Goal: Task Accomplishment & Management: Manage account settings

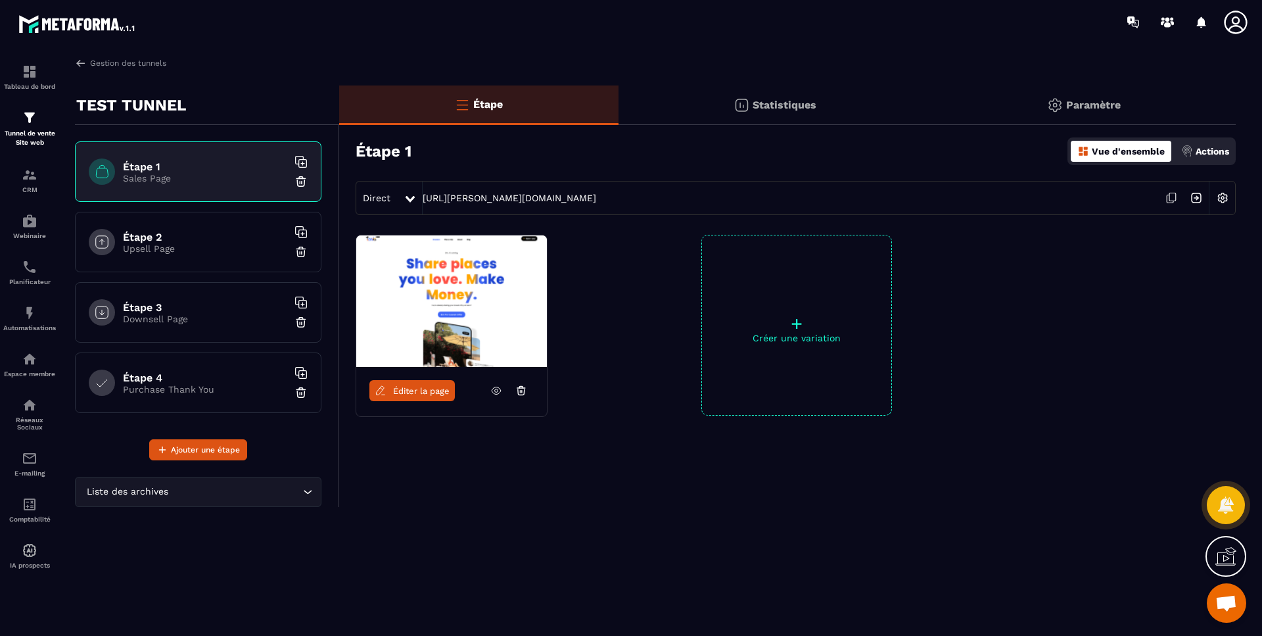
click at [1096, 99] on p "Paramètre" at bounding box center [1093, 105] width 55 height 12
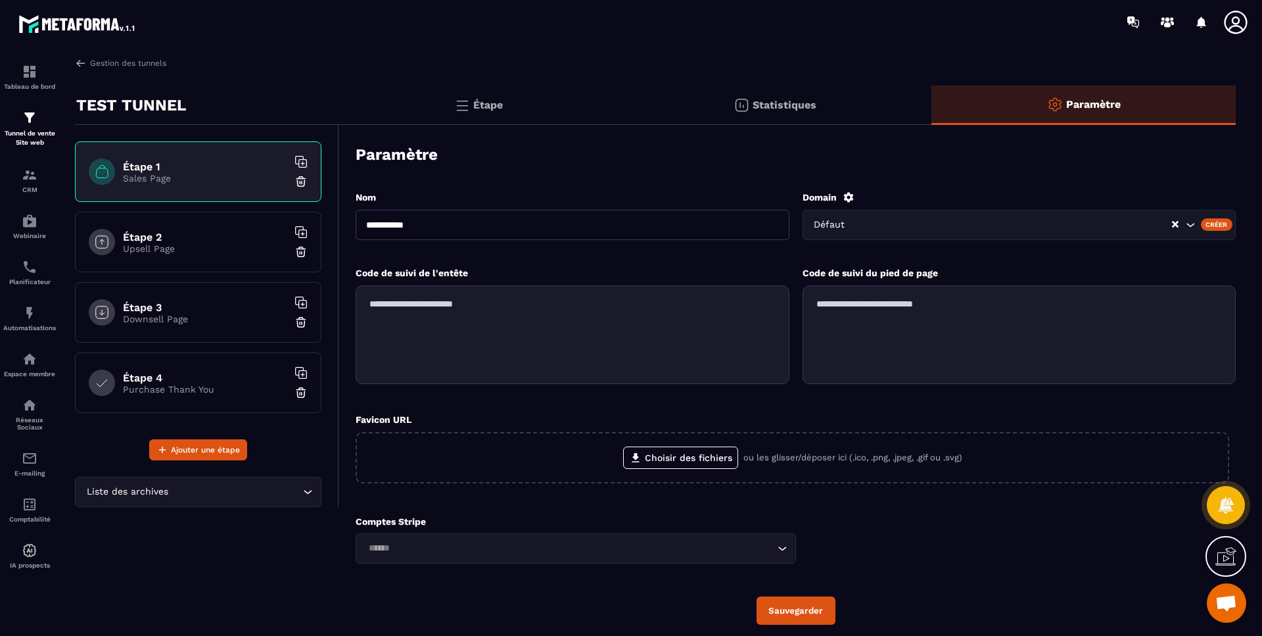
click at [1179, 224] on div "Défaut" at bounding box center [1020, 225] width 434 height 30
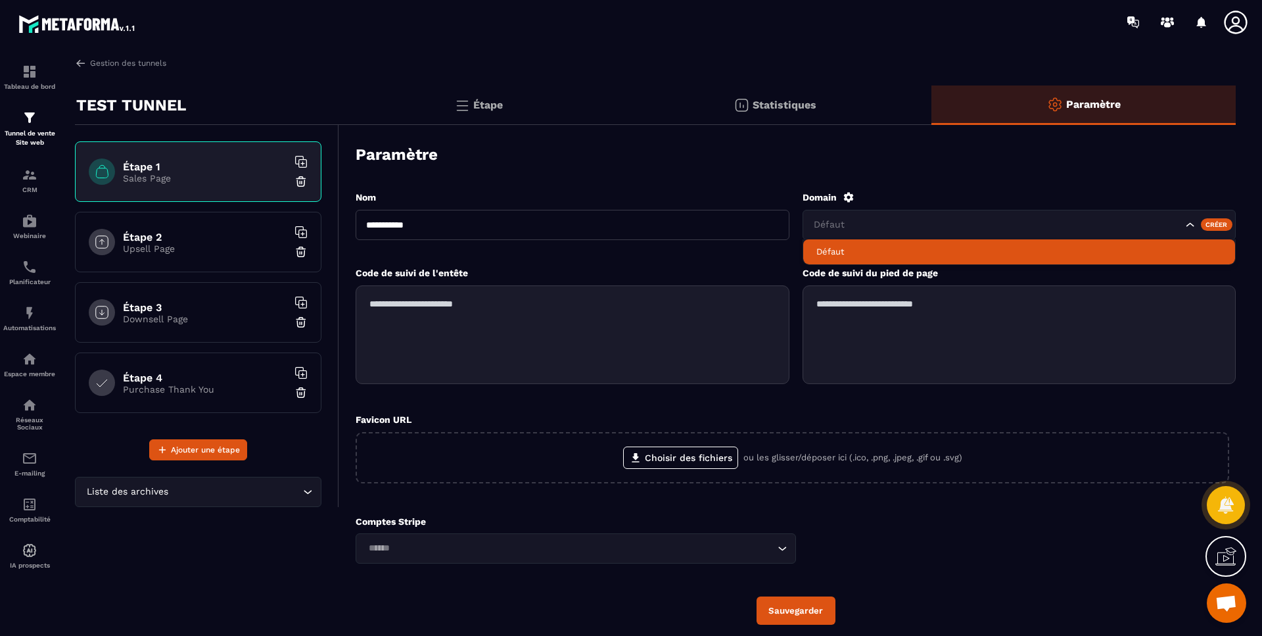
click at [852, 199] on icon at bounding box center [848, 197] width 10 height 10
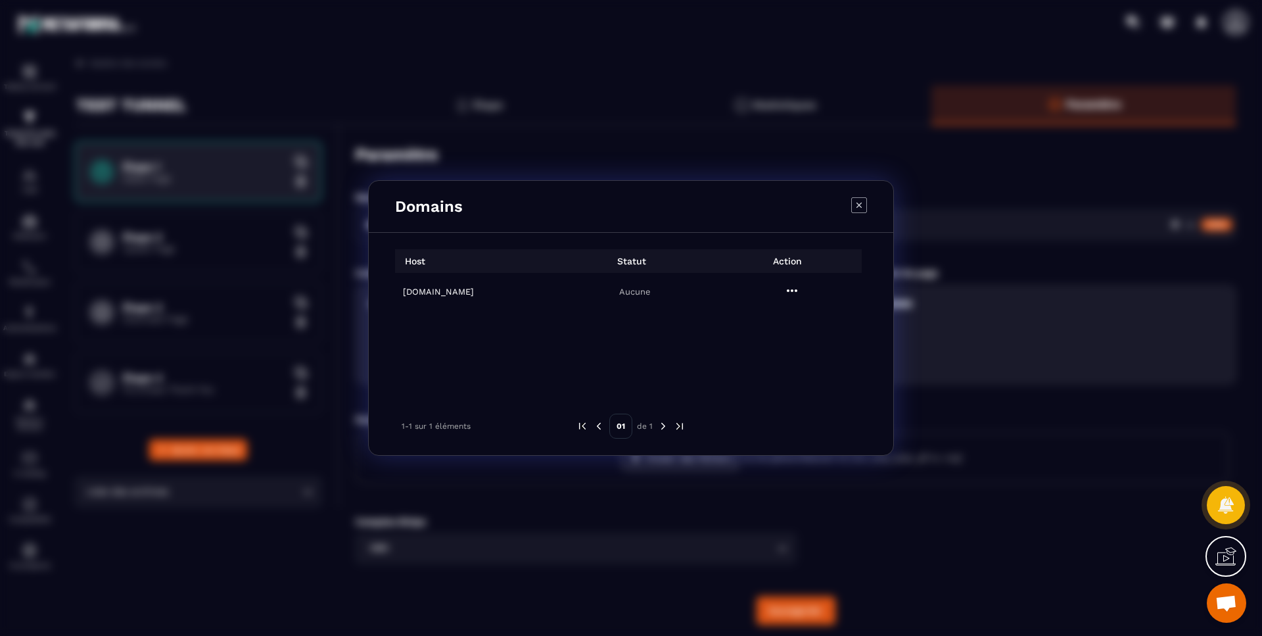
click at [492, 289] on h6 "[DOMAIN_NAME]" at bounding box center [477, 292] width 149 height 10
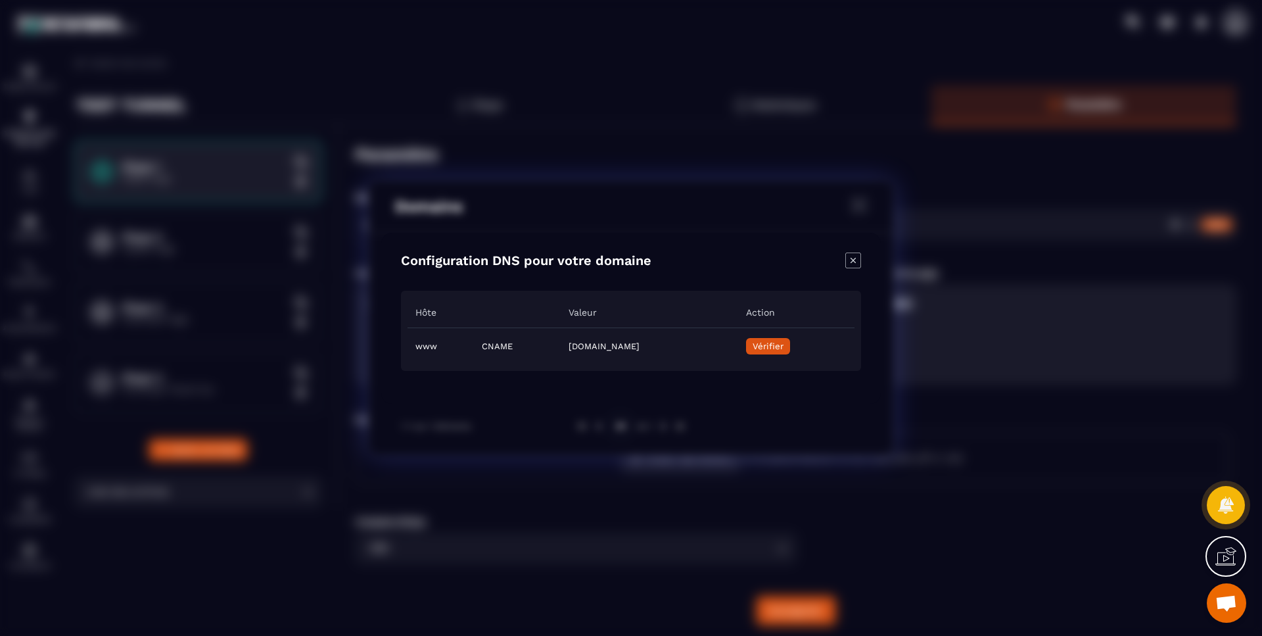
click at [784, 348] on span "Vérifier" at bounding box center [768, 346] width 31 height 10
click at [860, 258] on icon "Close modal" at bounding box center [853, 260] width 16 height 16
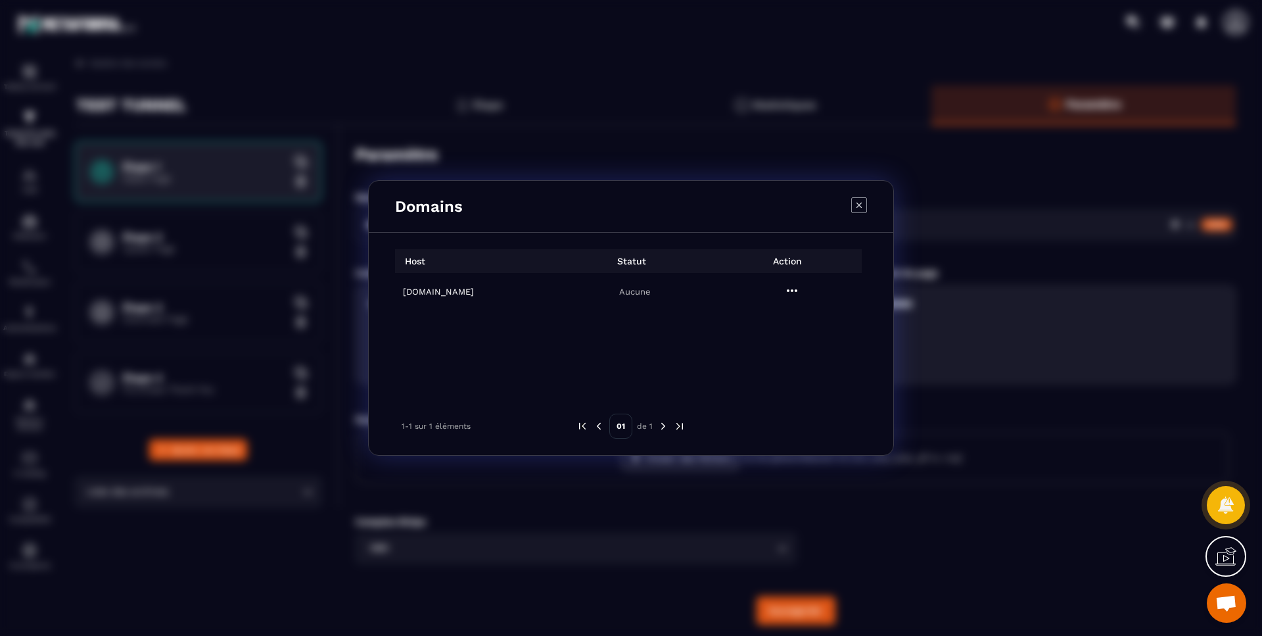
click at [862, 204] on icon "Modal window" at bounding box center [859, 205] width 16 height 16
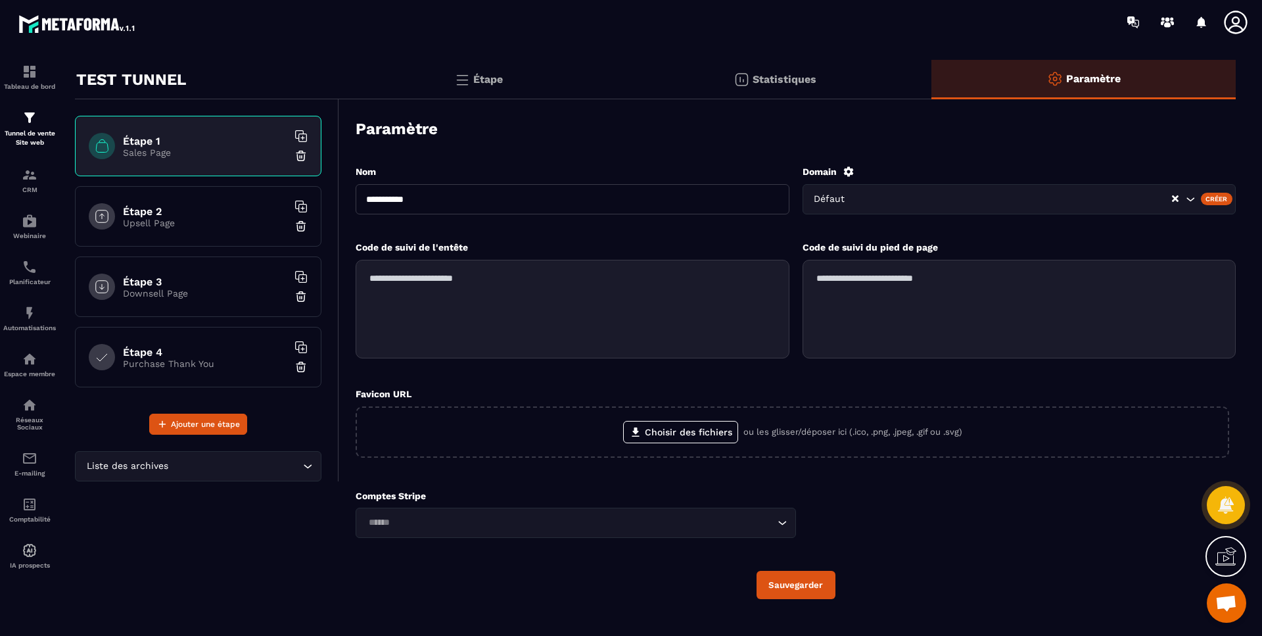
scroll to position [47, 0]
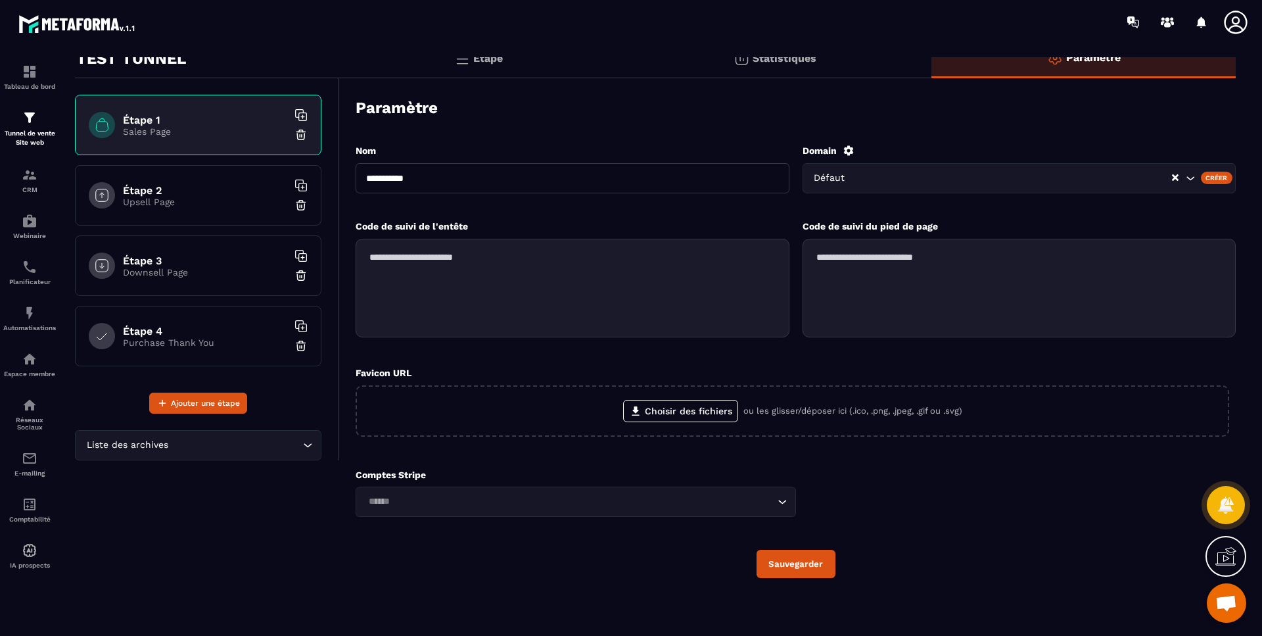
click at [250, 518] on div "TEST TUNNEL Étape 1 Sales Page Étape 2 Upsell Page Étape 3 Downsell Page Étape …" at bounding box center [207, 328] width 264 height 578
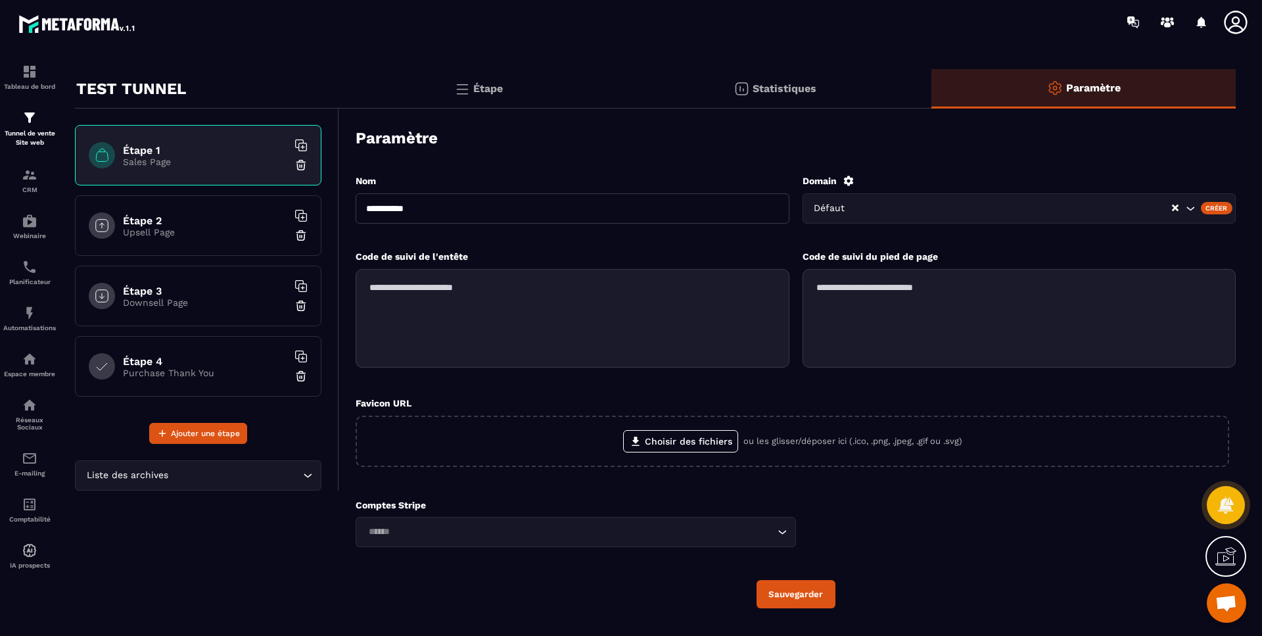
scroll to position [0, 0]
